Goal: Navigation & Orientation: Find specific page/section

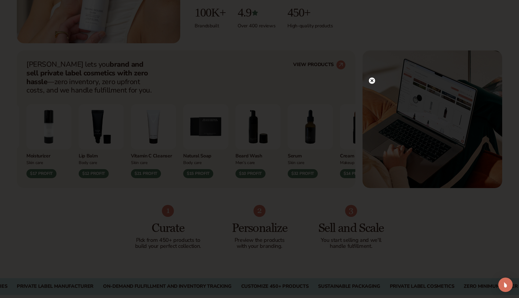
scroll to position [214, 0]
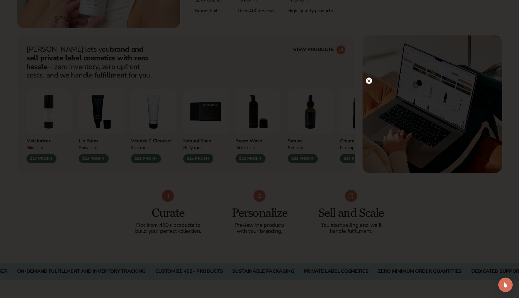
click at [369, 79] on circle at bounding box center [369, 80] width 6 height 6
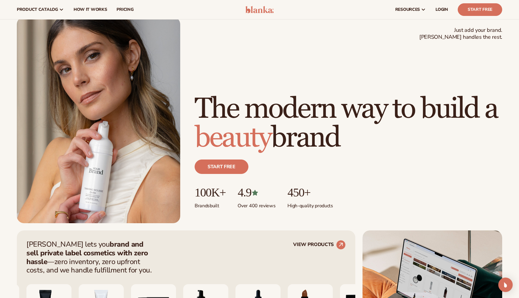
scroll to position [0, 0]
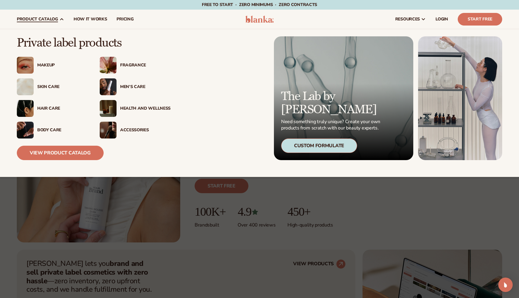
click at [48, 86] on div "Skin Care" at bounding box center [62, 86] width 50 height 5
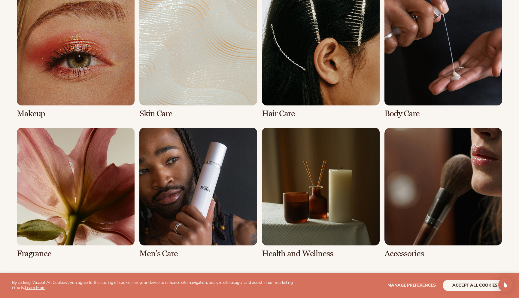
scroll to position [487, 0]
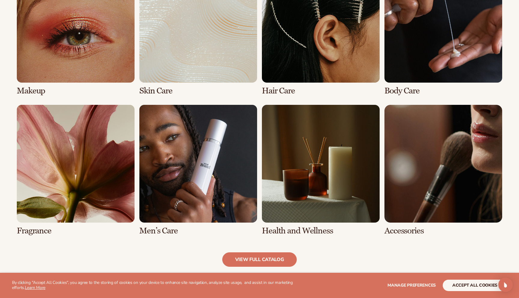
click at [198, 65] on link "2 / 8" at bounding box center [198, 30] width 118 height 131
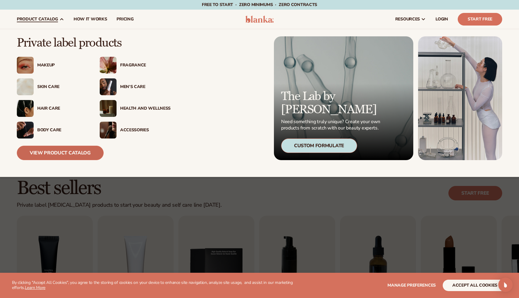
click at [56, 155] on link "View Product Catalog" at bounding box center [60, 153] width 87 height 14
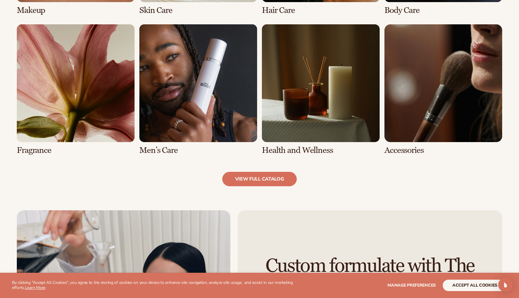
scroll to position [602, 0]
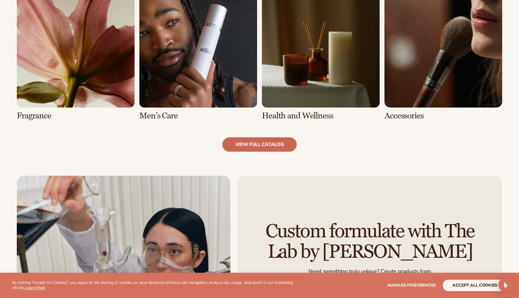
click at [264, 144] on link "view full catalog" at bounding box center [259, 144] width 75 height 14
